Goal: Find specific page/section: Find specific page/section

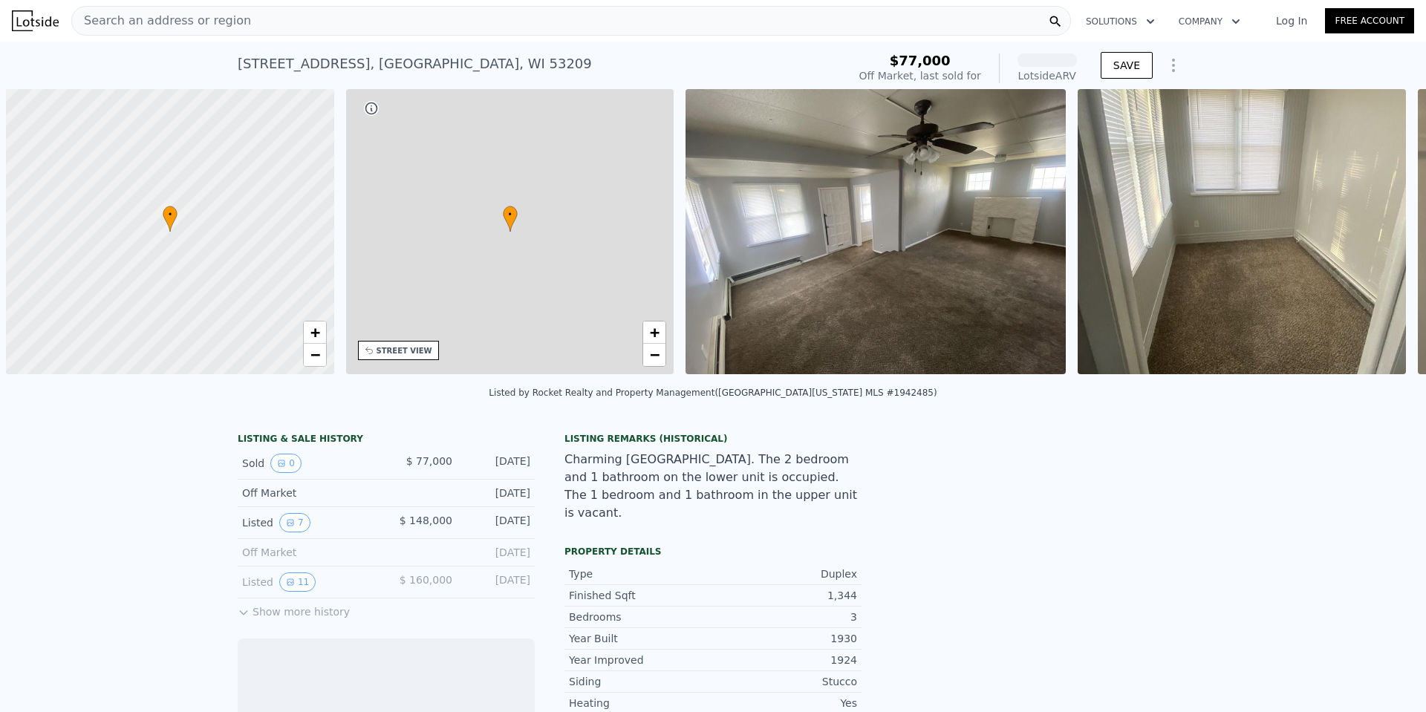
scroll to position [0, 6]
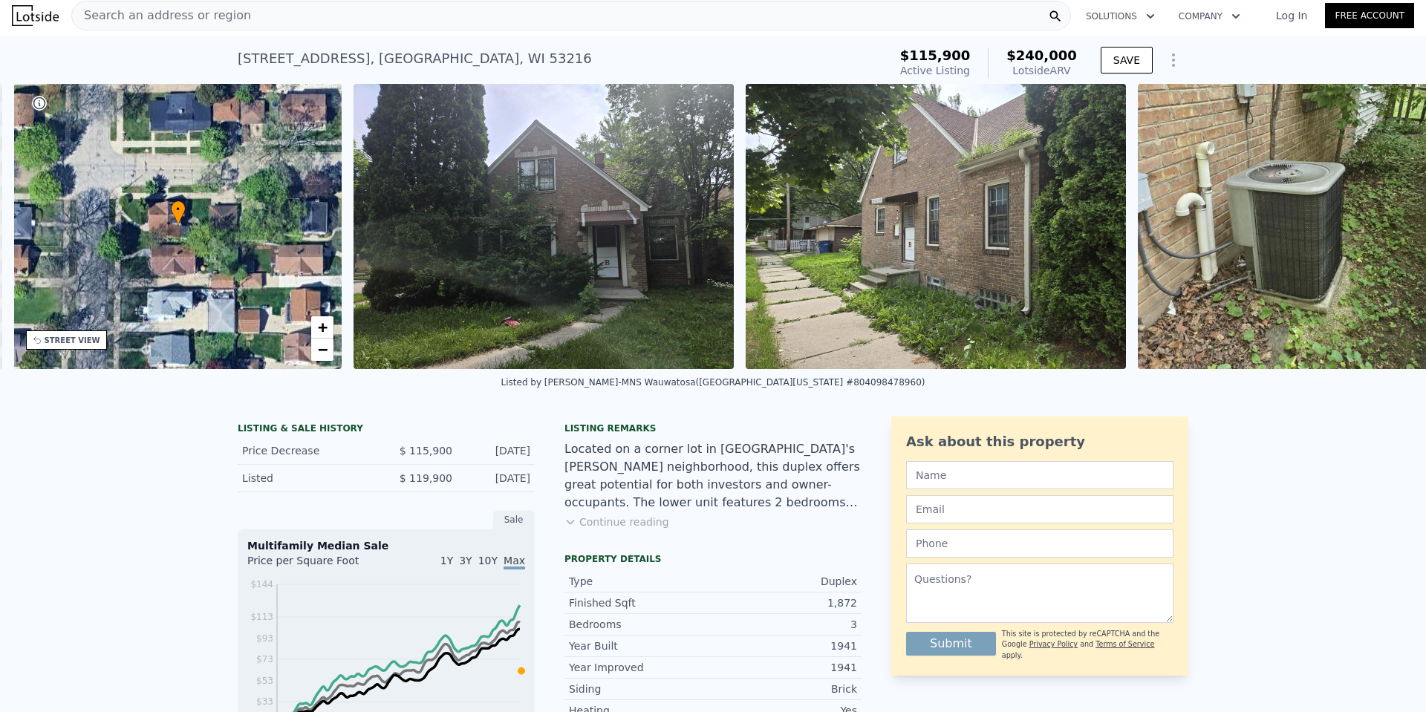
scroll to position [0, 346]
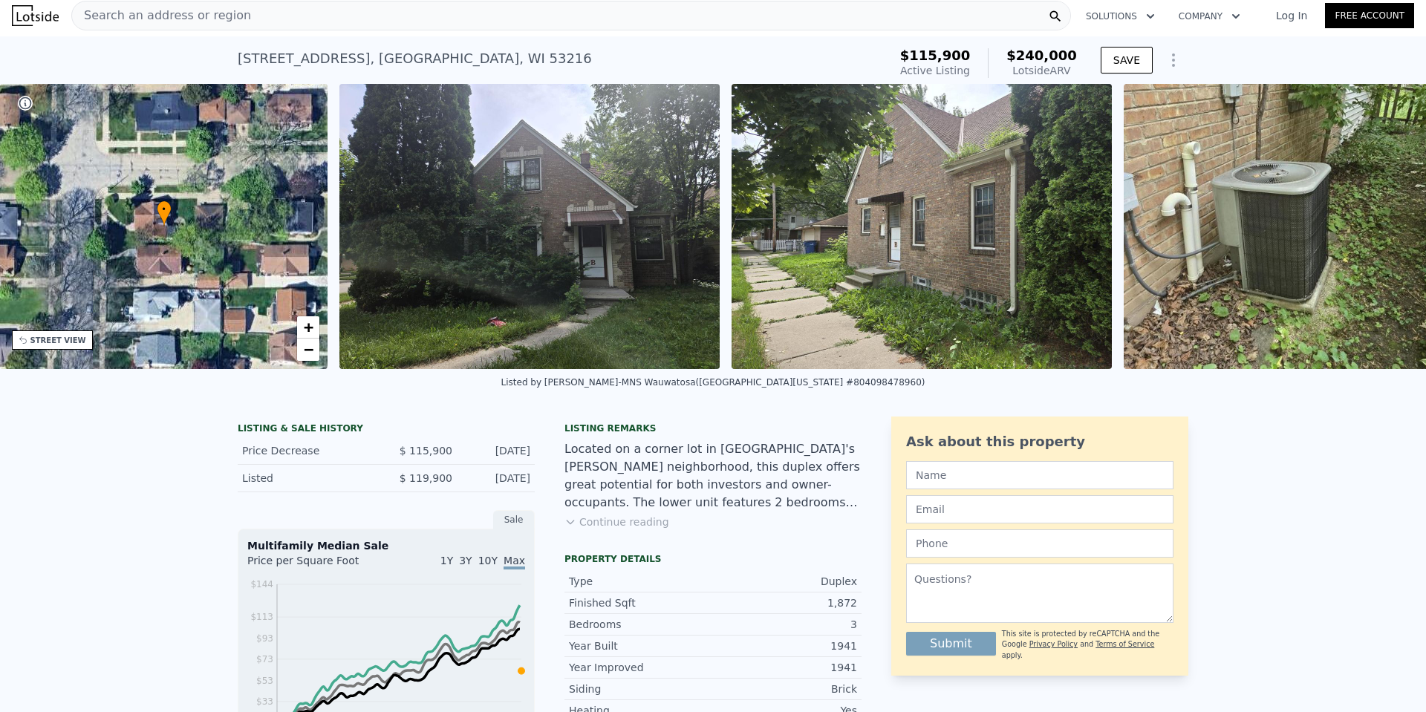
click at [595, 270] on img at bounding box center [529, 226] width 380 height 285
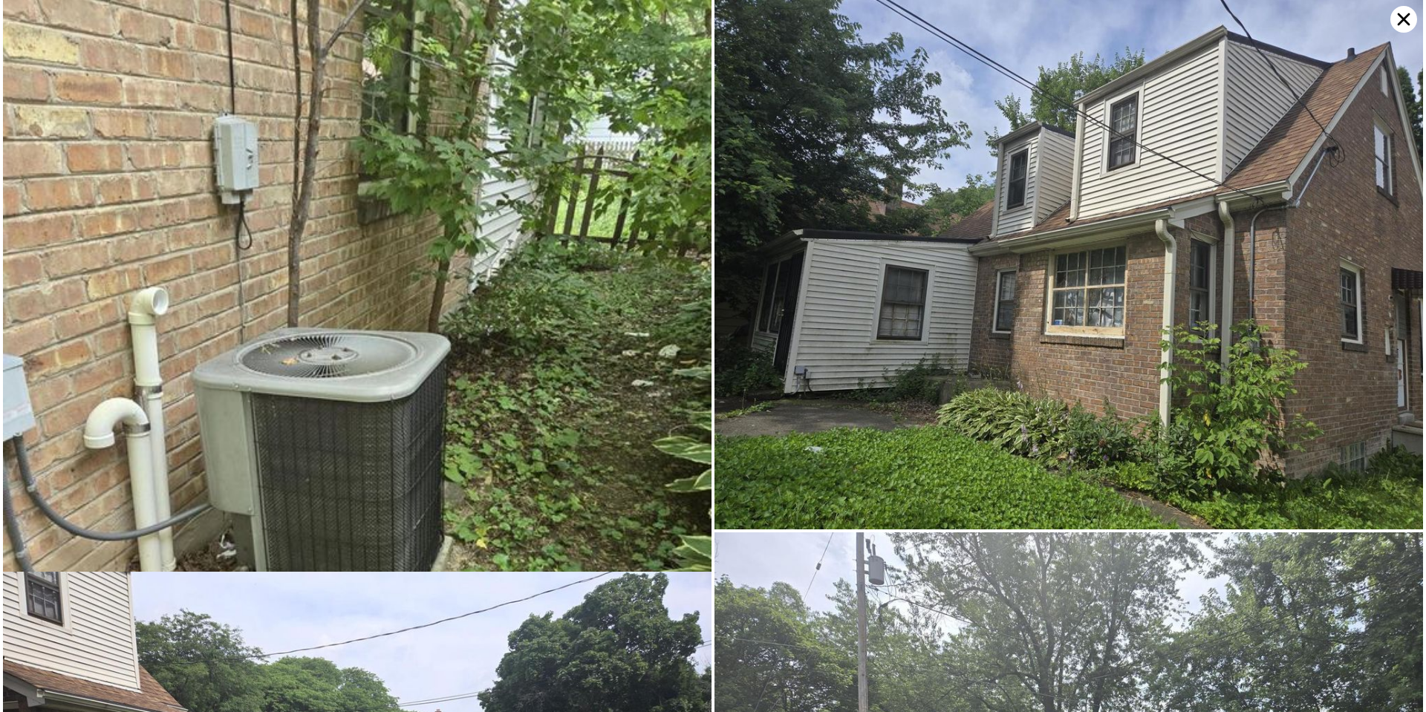
scroll to position [530, 0]
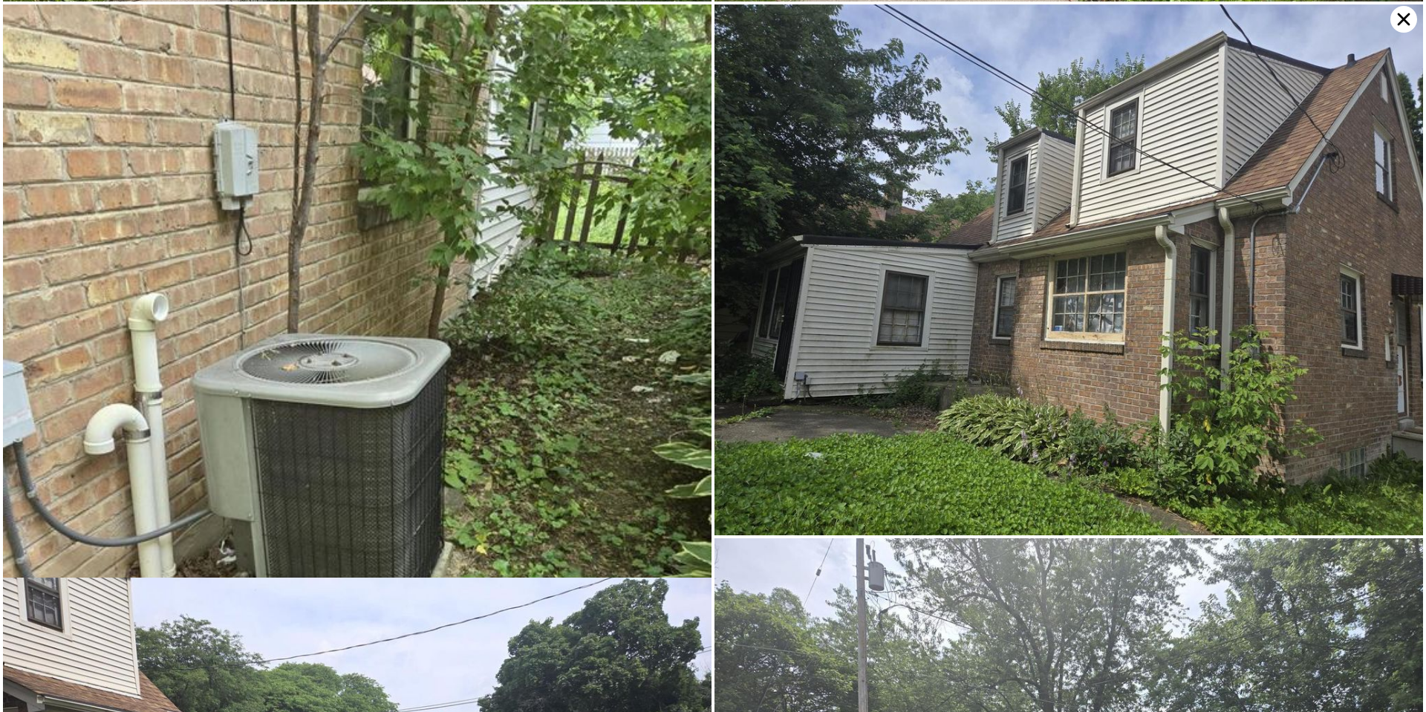
click at [1397, 19] on icon at bounding box center [1403, 19] width 27 height 27
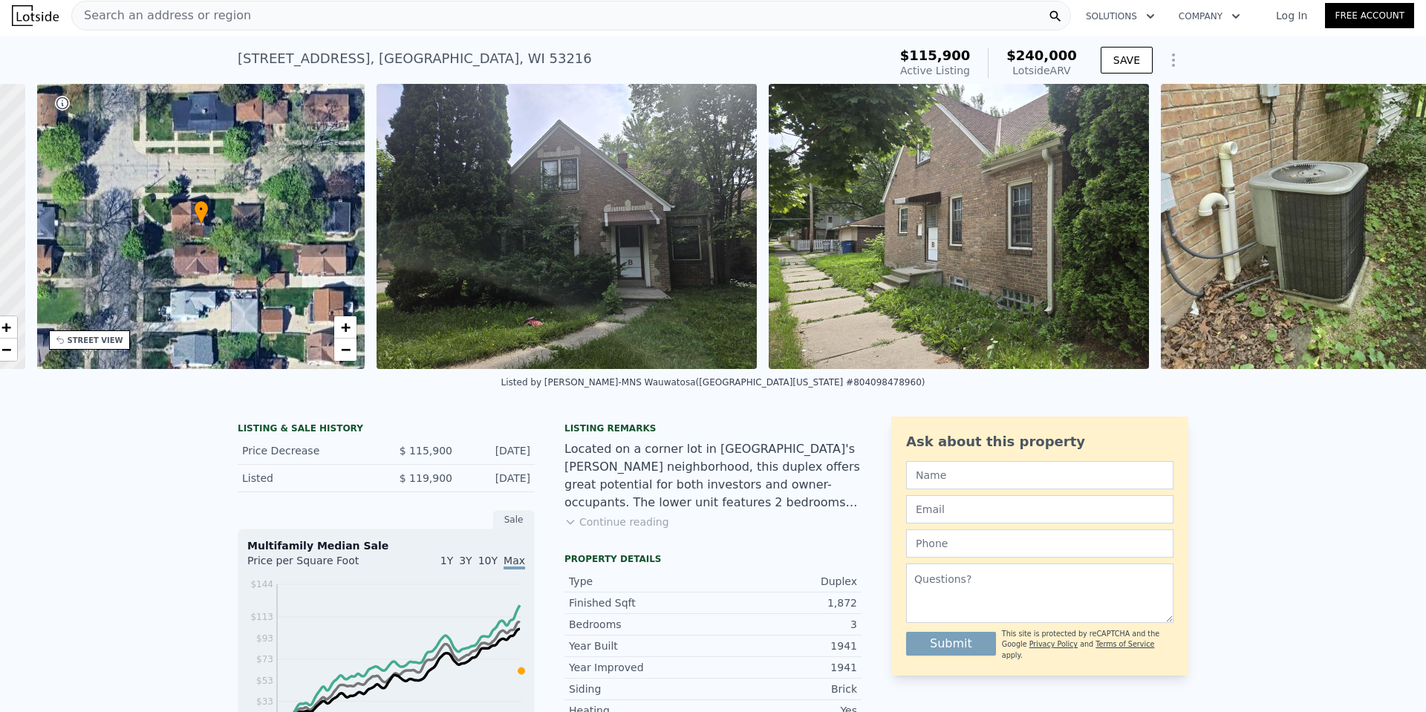
scroll to position [0, 346]
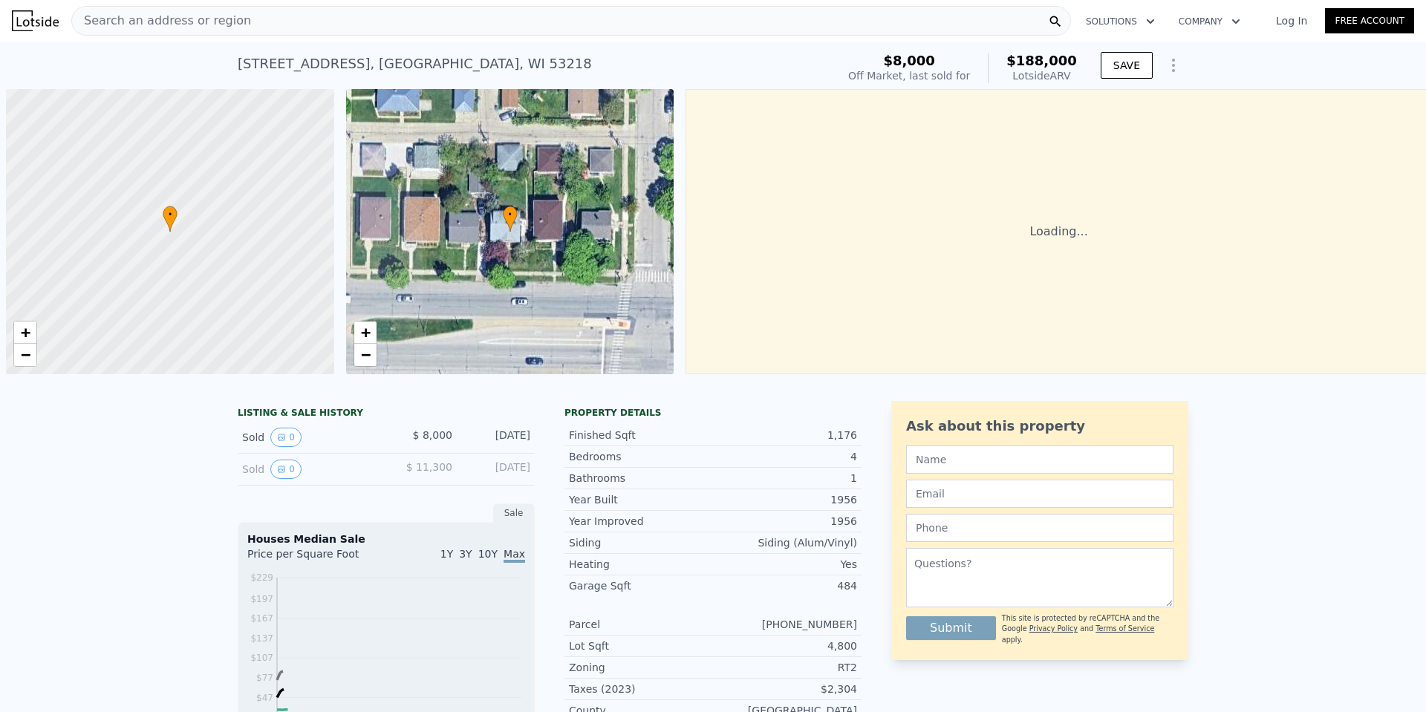
scroll to position [0, 6]
